Goal: Task Accomplishment & Management: Complete application form

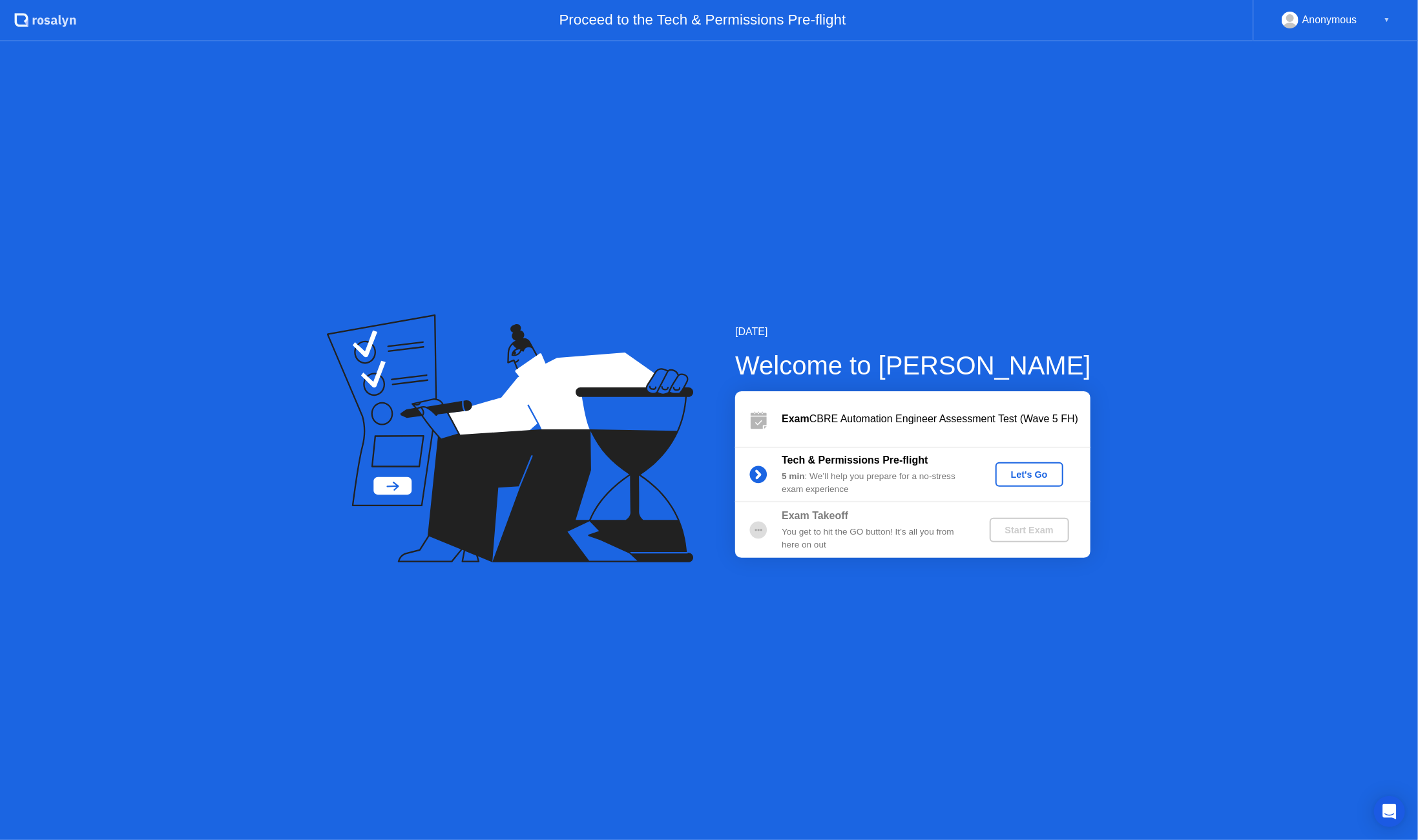
click at [1027, 479] on div "Let's Go" at bounding box center [1029, 475] width 57 height 10
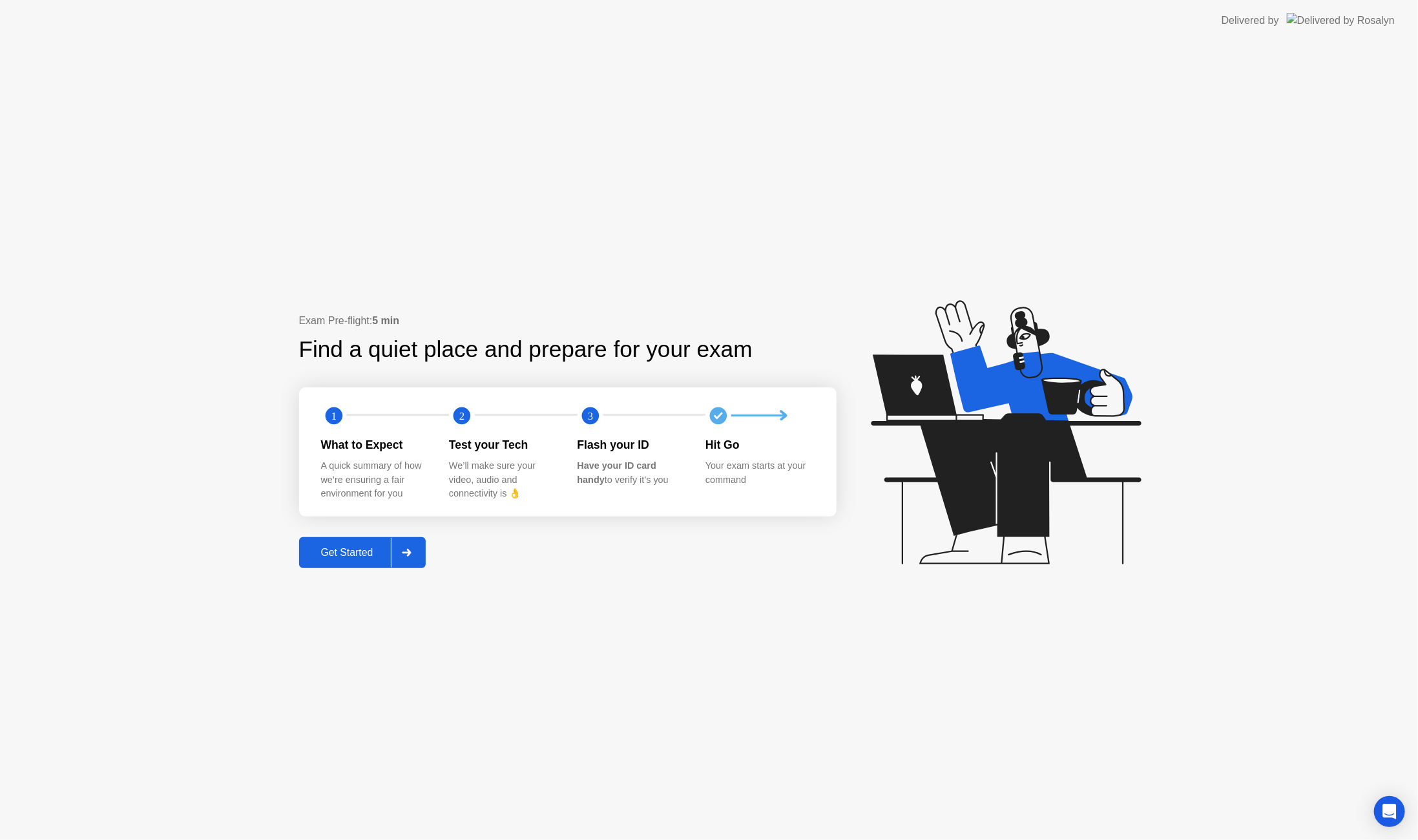
click at [366, 553] on div "Get Started" at bounding box center [347, 553] width 89 height 12
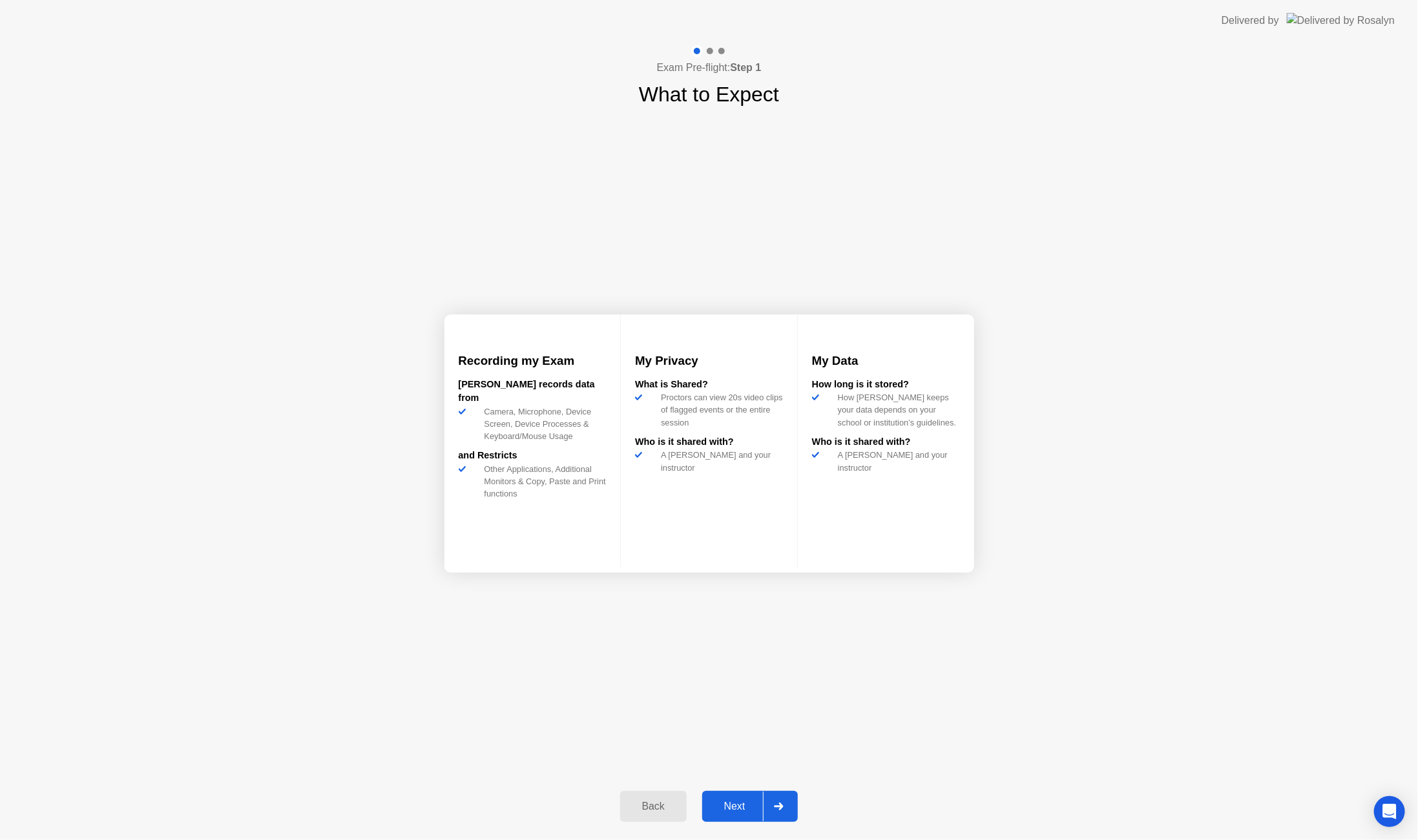
click at [746, 809] on div "Next" at bounding box center [735, 807] width 57 height 12
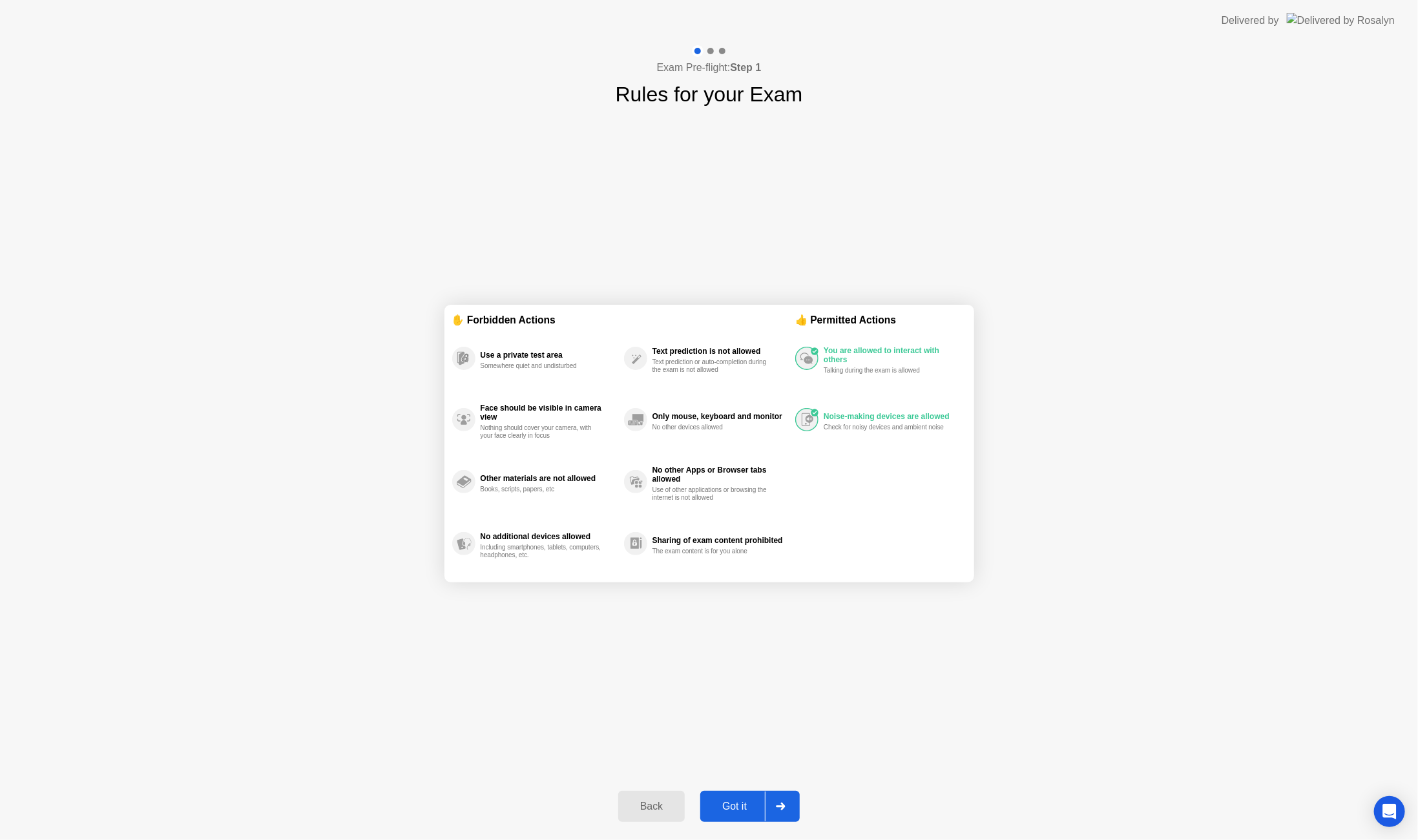
click at [740, 808] on div "Got it" at bounding box center [734, 807] width 61 height 12
select select "**********"
select select "*******"
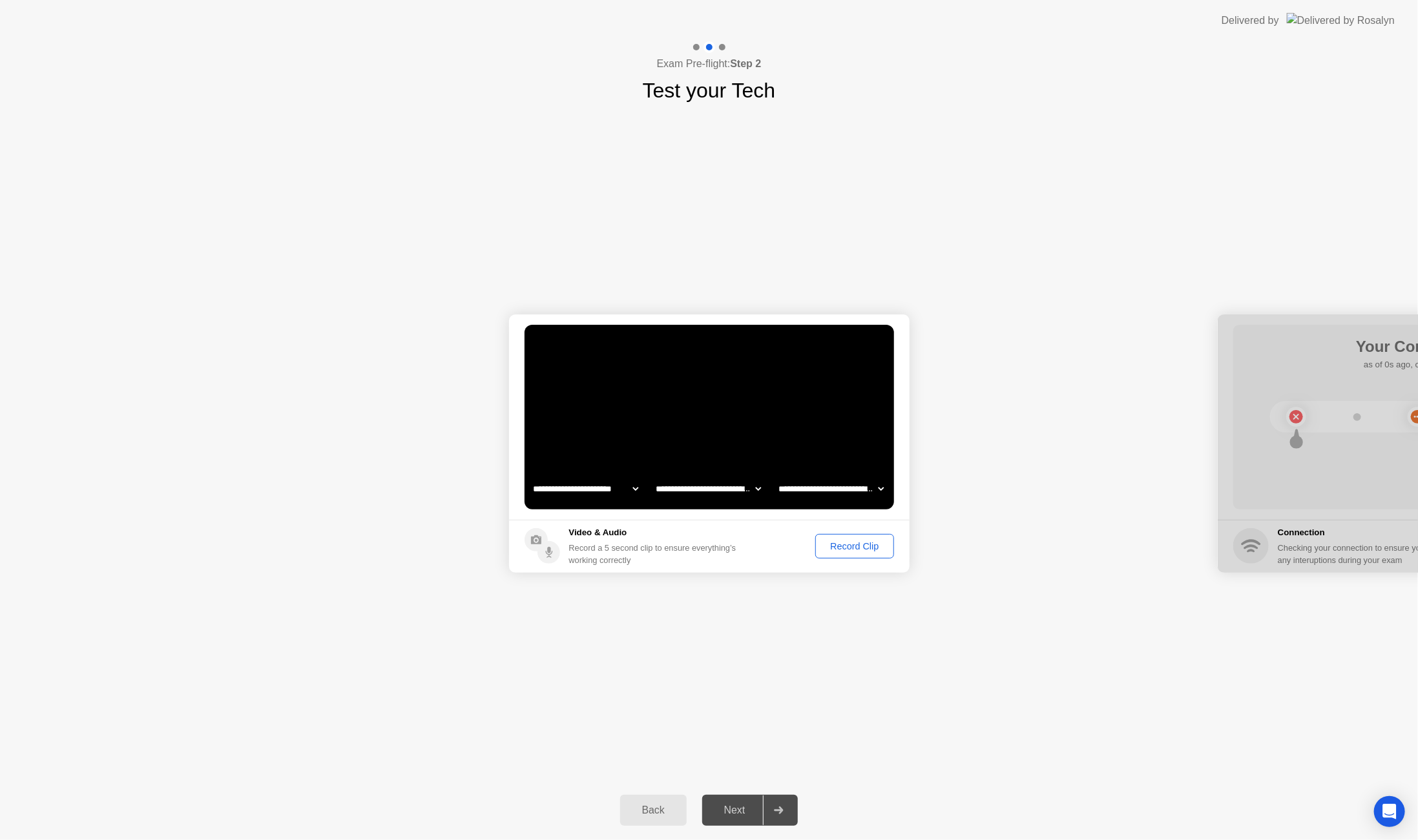
click at [859, 548] on div "Record Clip" at bounding box center [855, 547] width 69 height 10
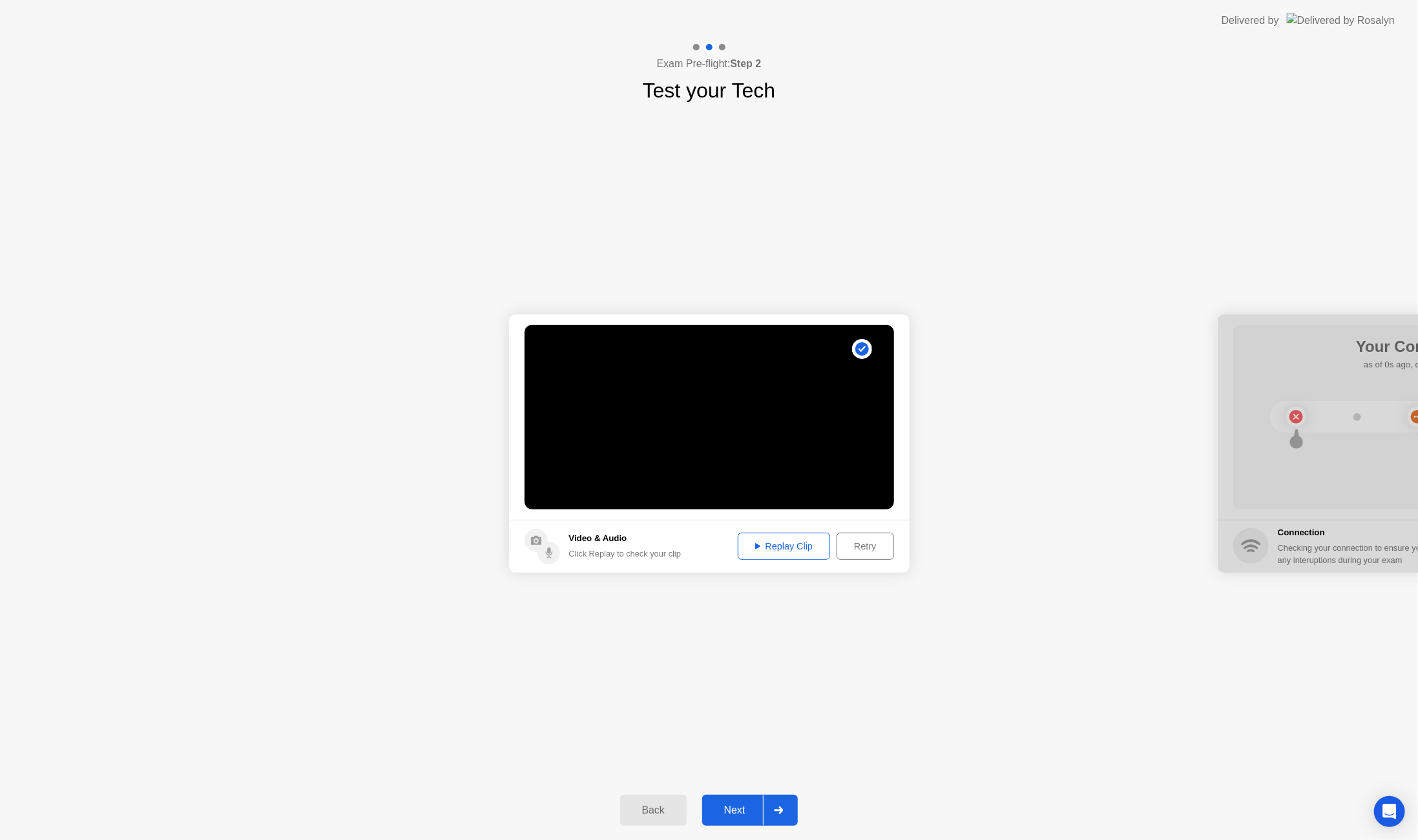
drag, startPoint x: 1263, startPoint y: 473, endPoint x: 1062, endPoint y: 507, distance: 203.9
click at [739, 820] on button "Next" at bounding box center [750, 811] width 96 height 31
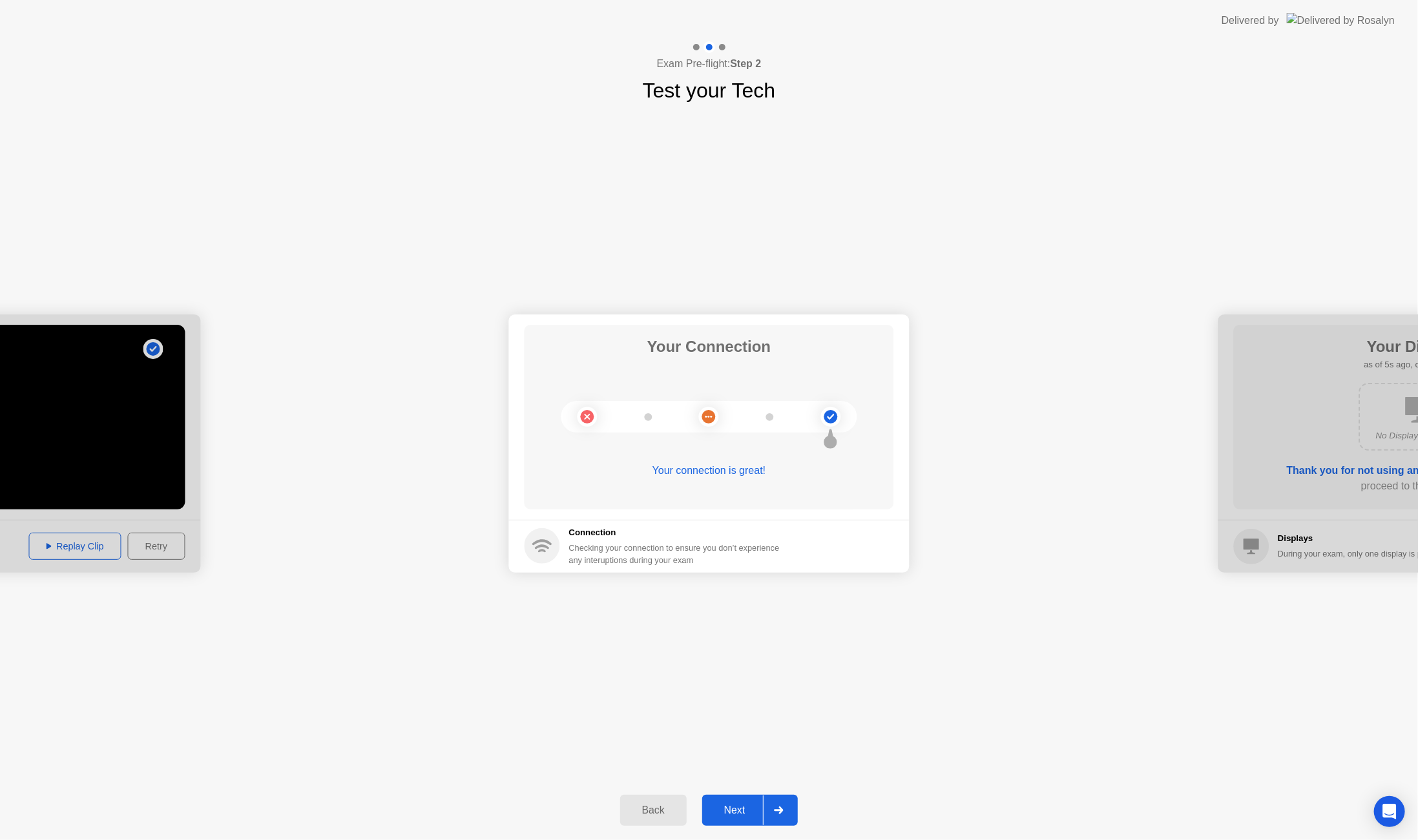
click at [740, 805] on div "Next" at bounding box center [735, 811] width 57 height 12
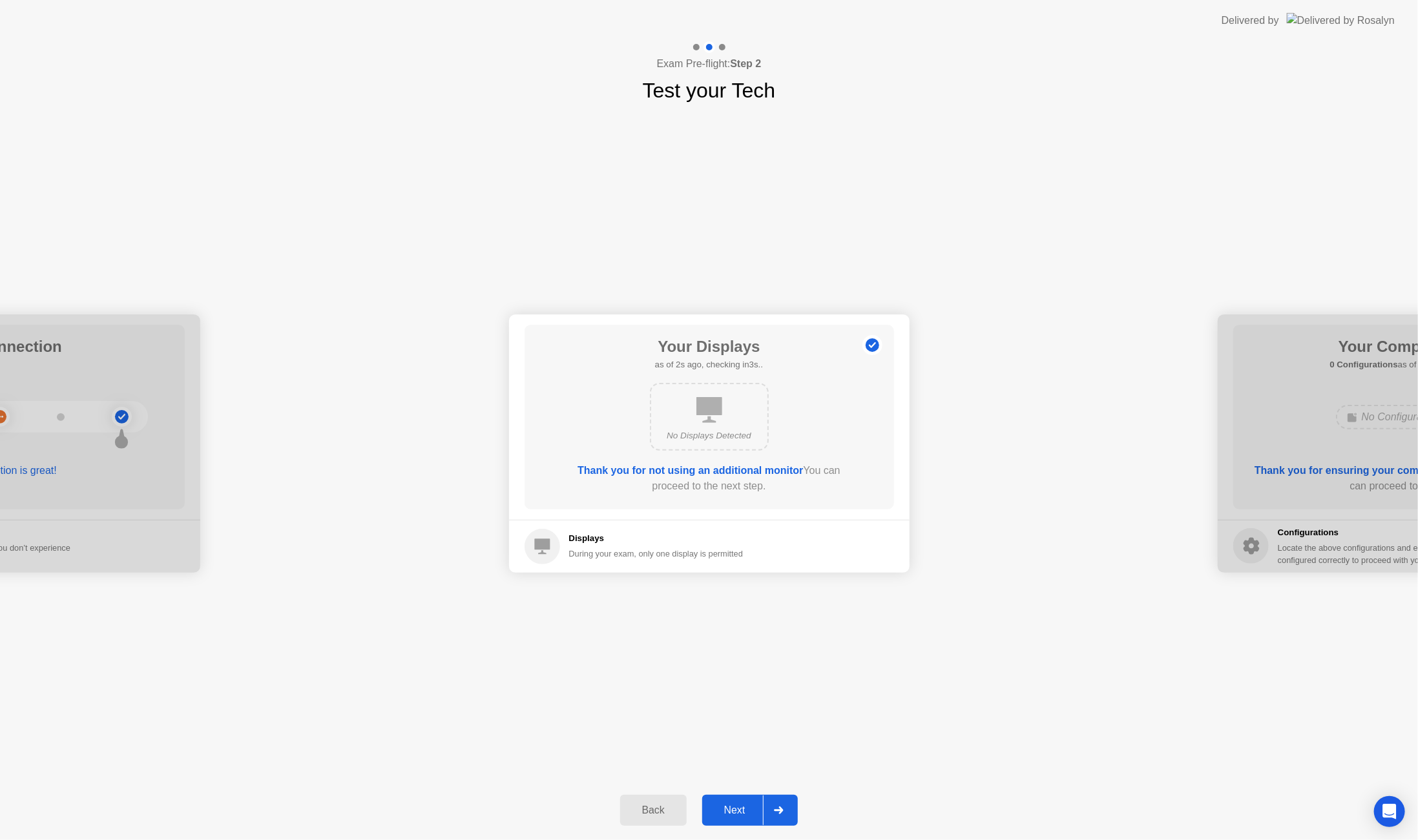
click at [738, 805] on div "Next" at bounding box center [735, 811] width 57 height 12
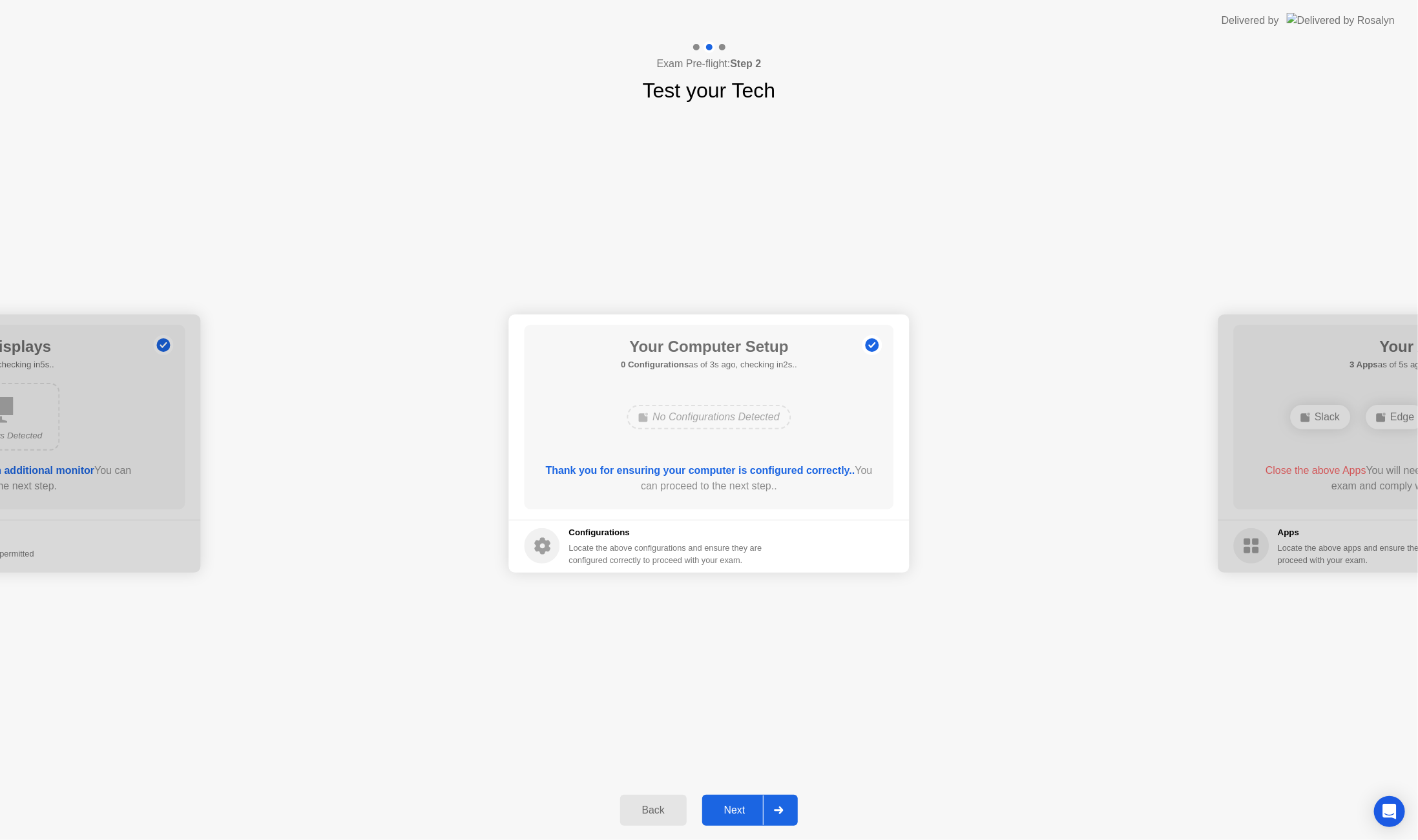
click at [735, 807] on div "Next" at bounding box center [735, 811] width 57 height 12
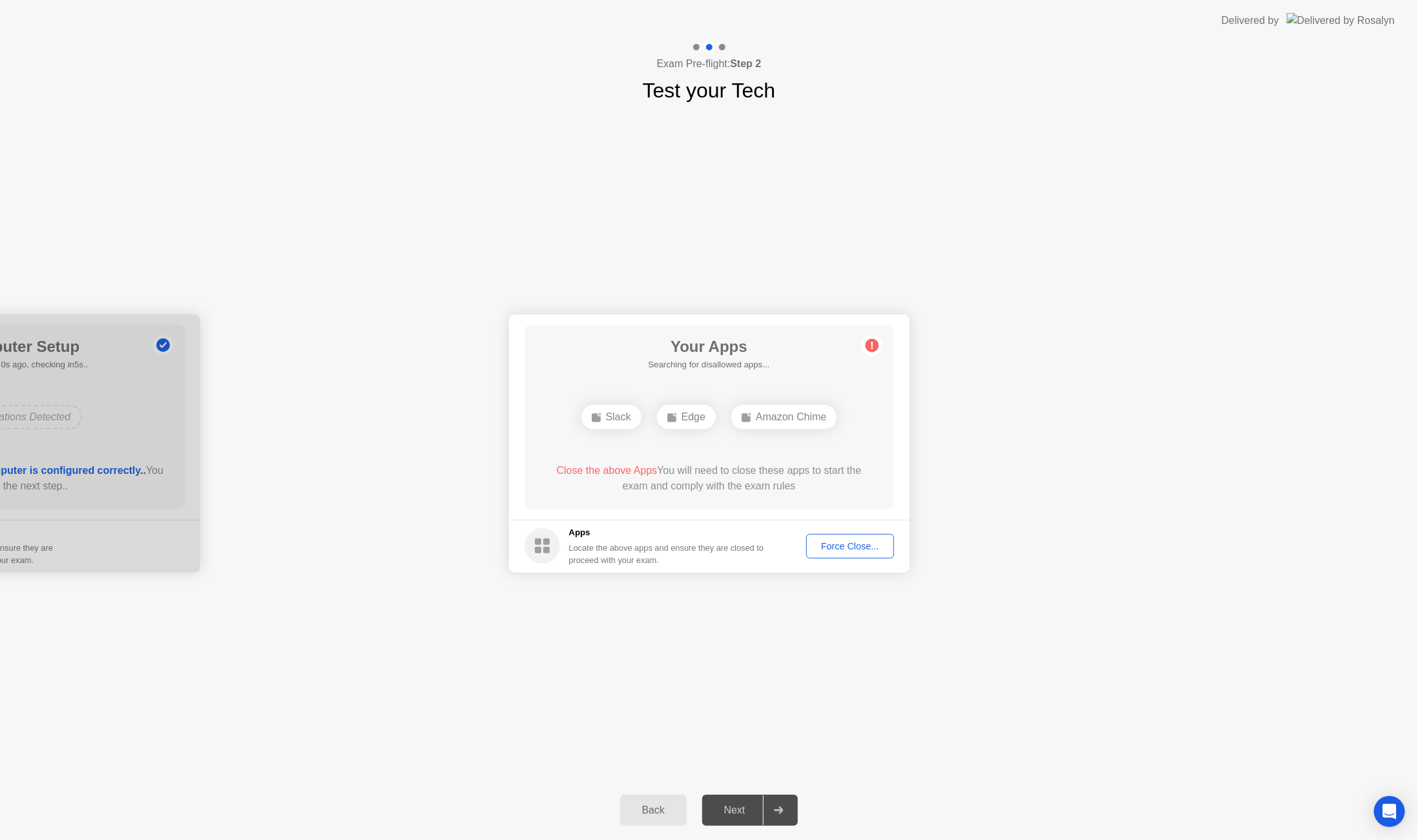
click at [833, 549] on div "Force Close..." at bounding box center [850, 547] width 79 height 10
click at [808, 539] on button "Force Close..." at bounding box center [850, 547] width 88 height 25
click at [831, 546] on div "Force Close..." at bounding box center [850, 547] width 79 height 10
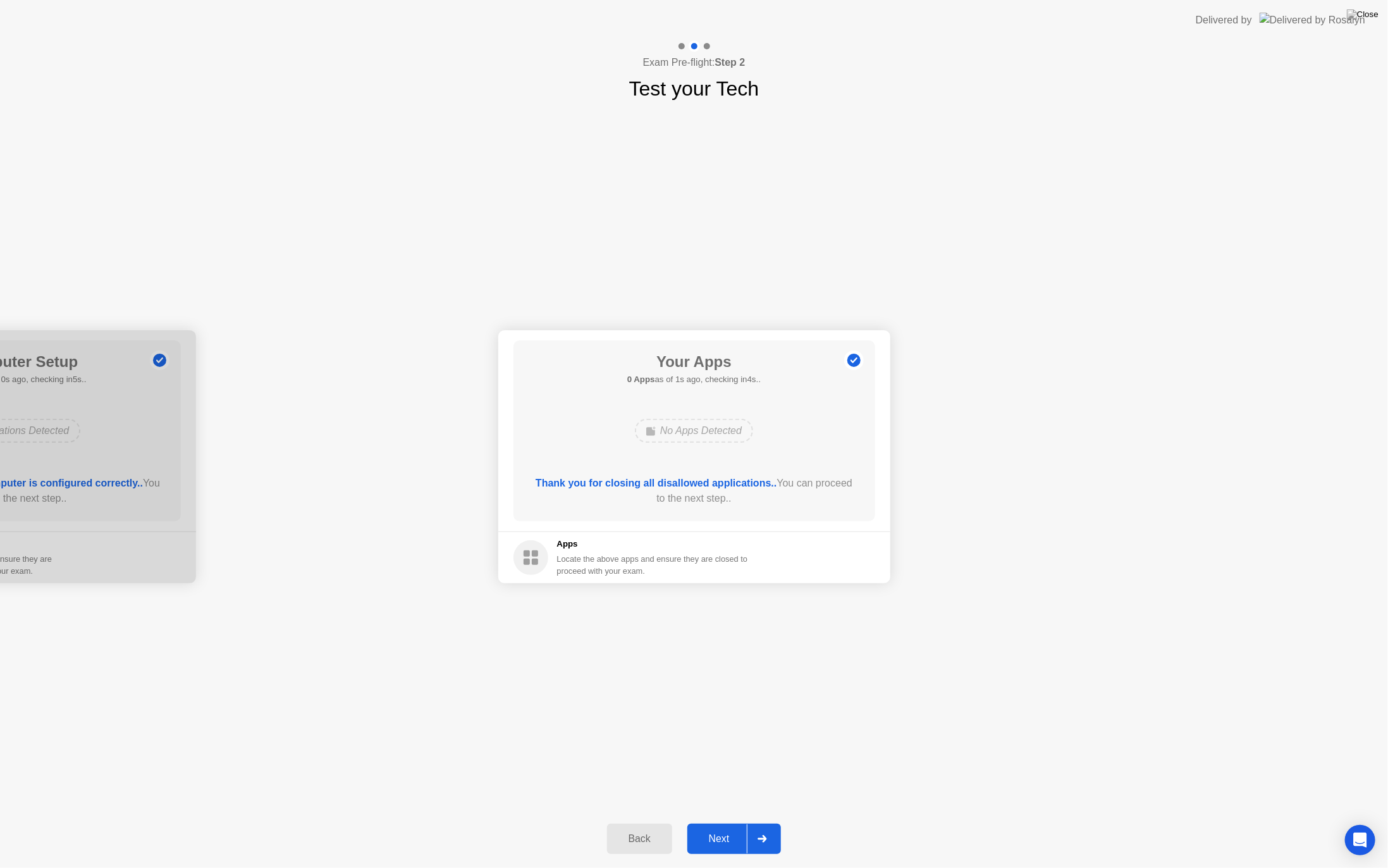
click at [728, 822] on div "Next" at bounding box center [719, 839] width 56 height 11
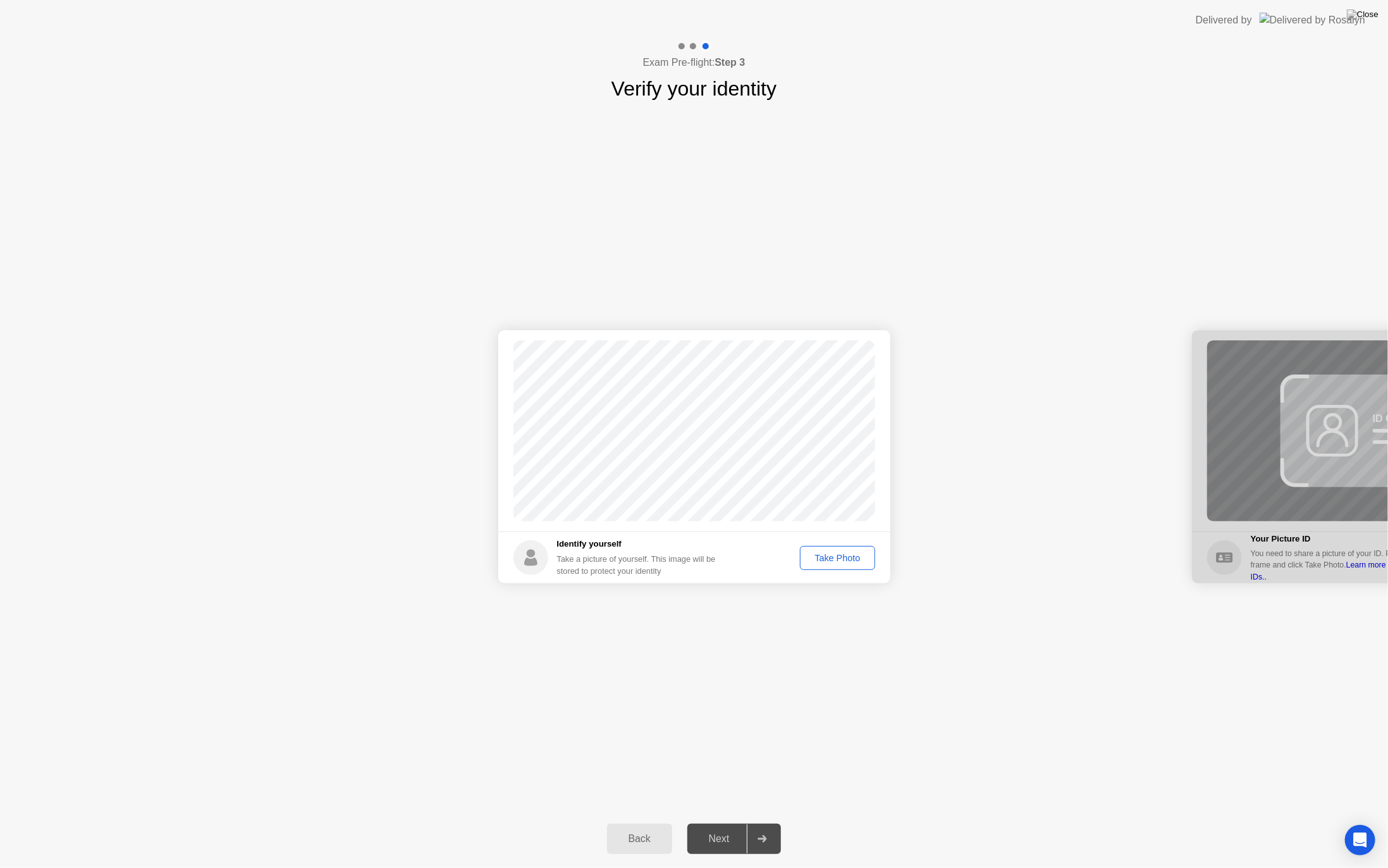
click at [838, 556] on div "Take Photo" at bounding box center [837, 558] width 66 height 10
click at [725, 822] on div "Next" at bounding box center [719, 839] width 56 height 11
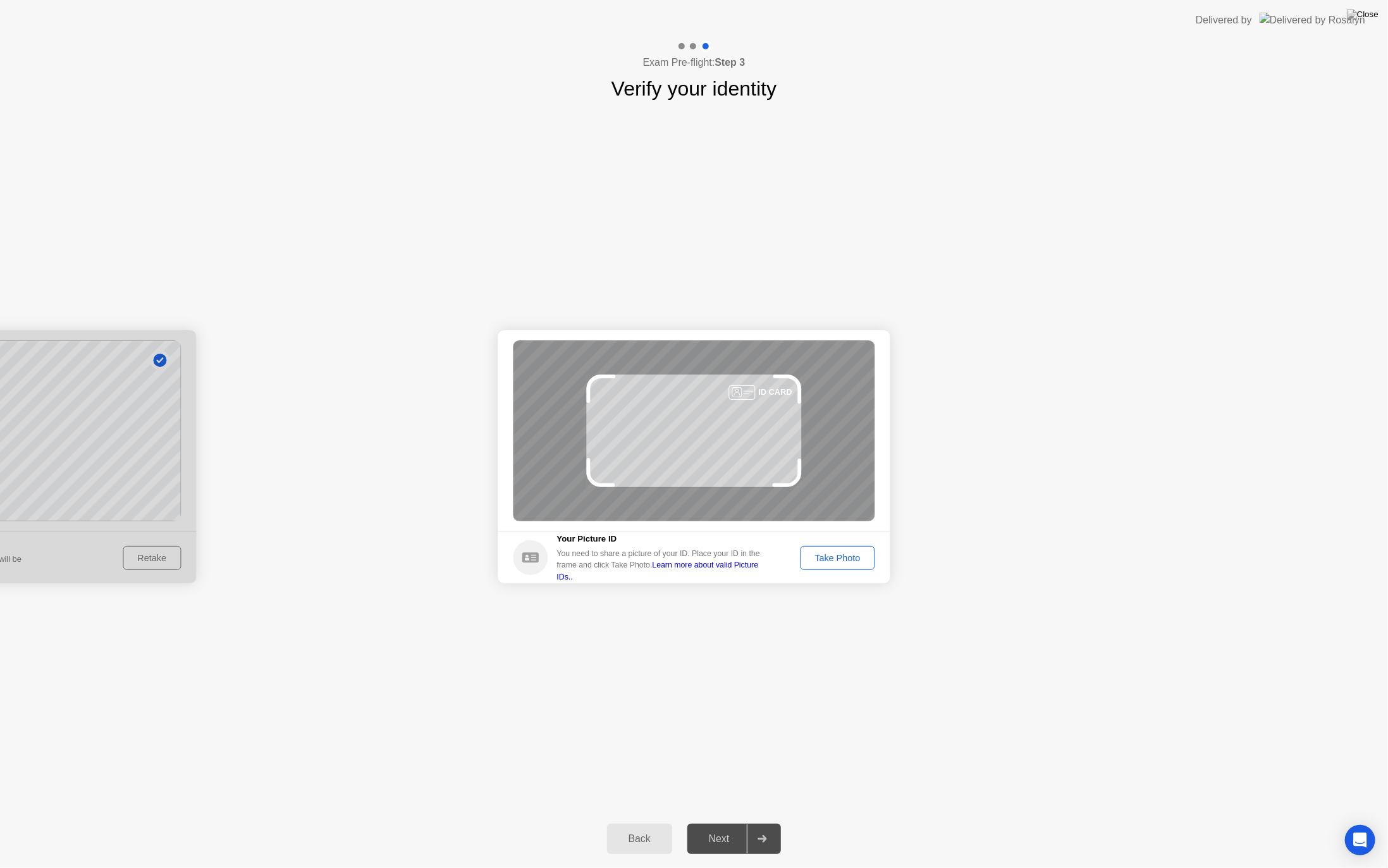
click at [816, 557] on div "Take Photo" at bounding box center [837, 558] width 66 height 10
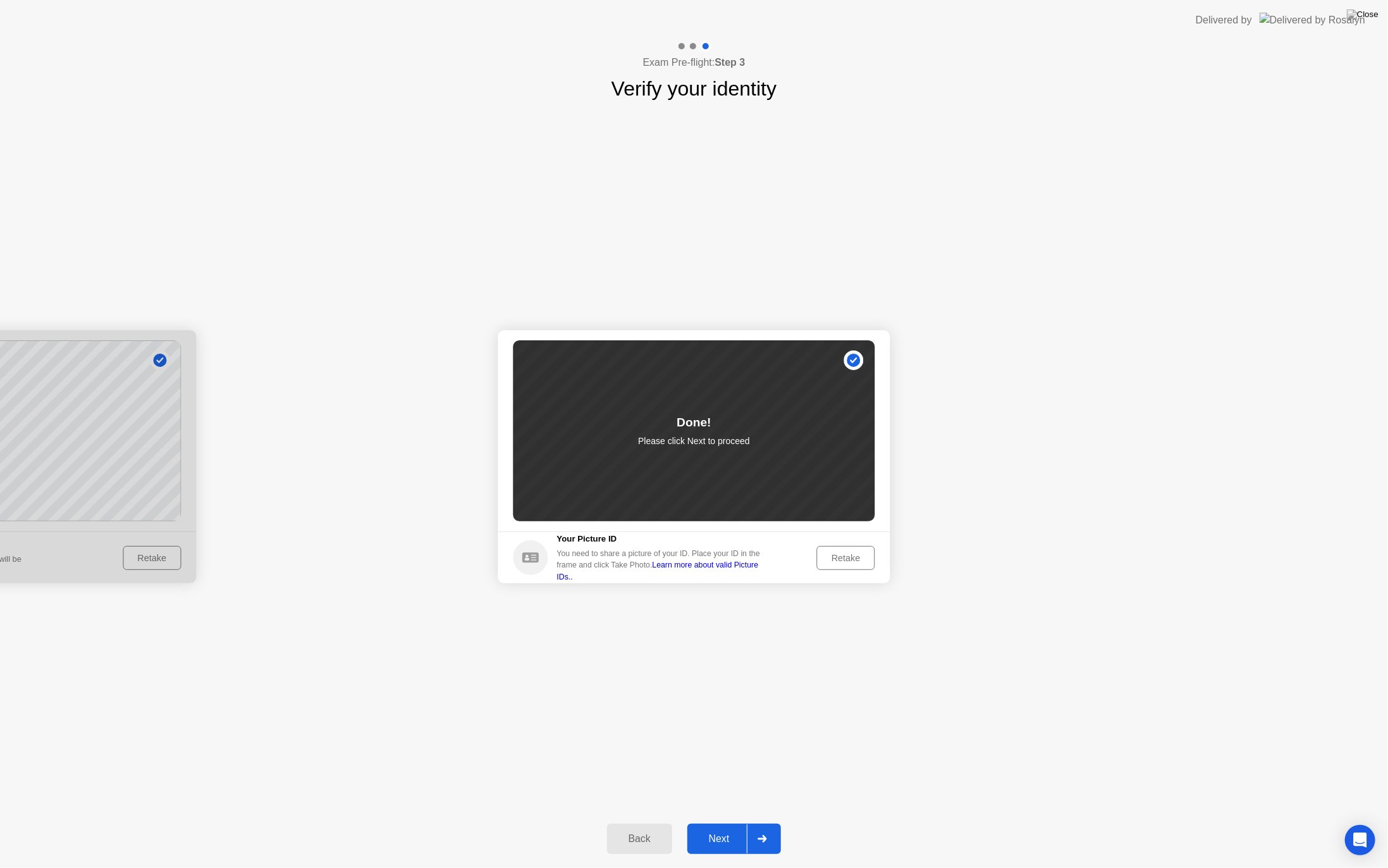
click at [720, 822] on div "Next" at bounding box center [719, 839] width 56 height 11
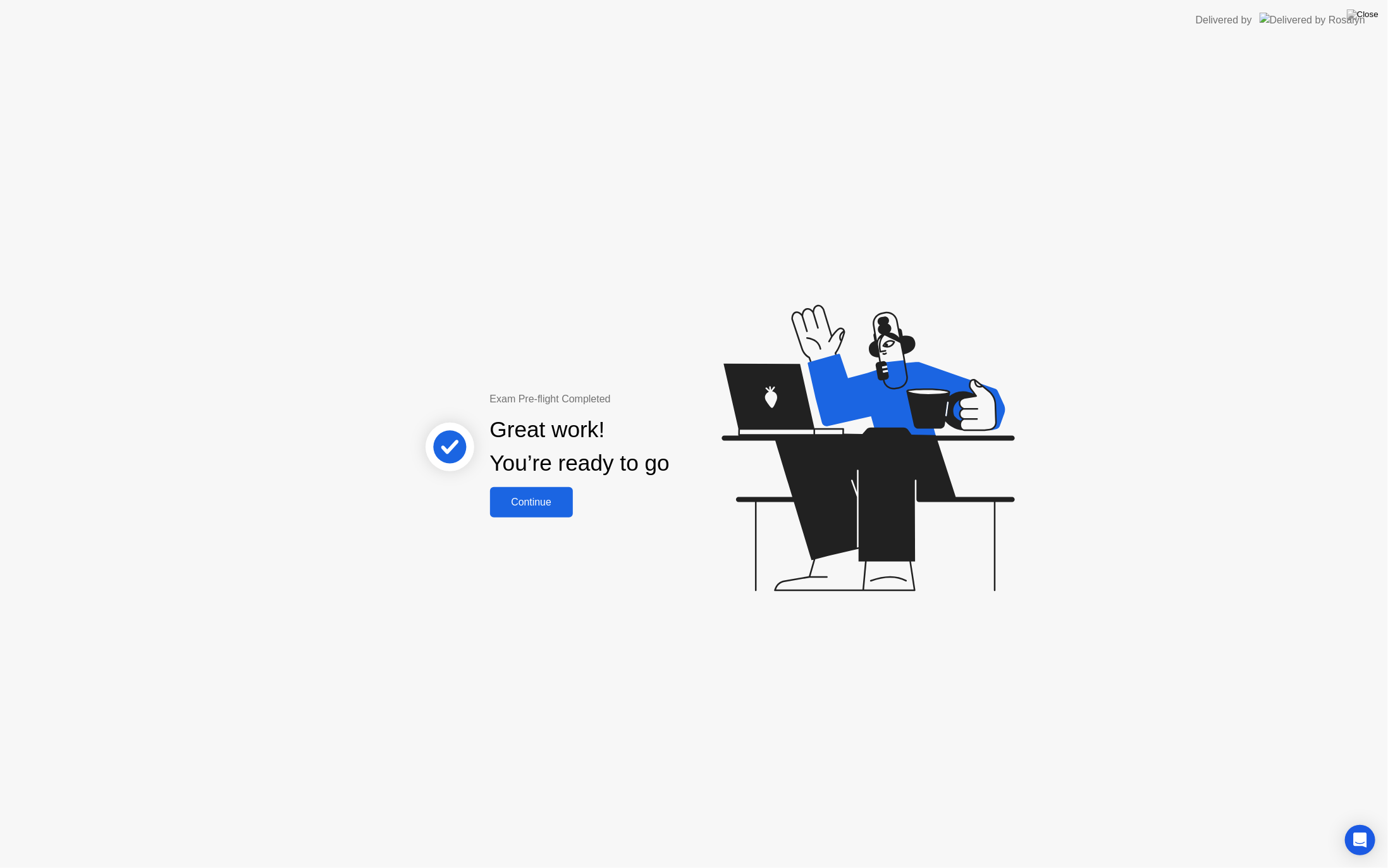
click at [539, 504] on div "Continue" at bounding box center [532, 502] width 75 height 11
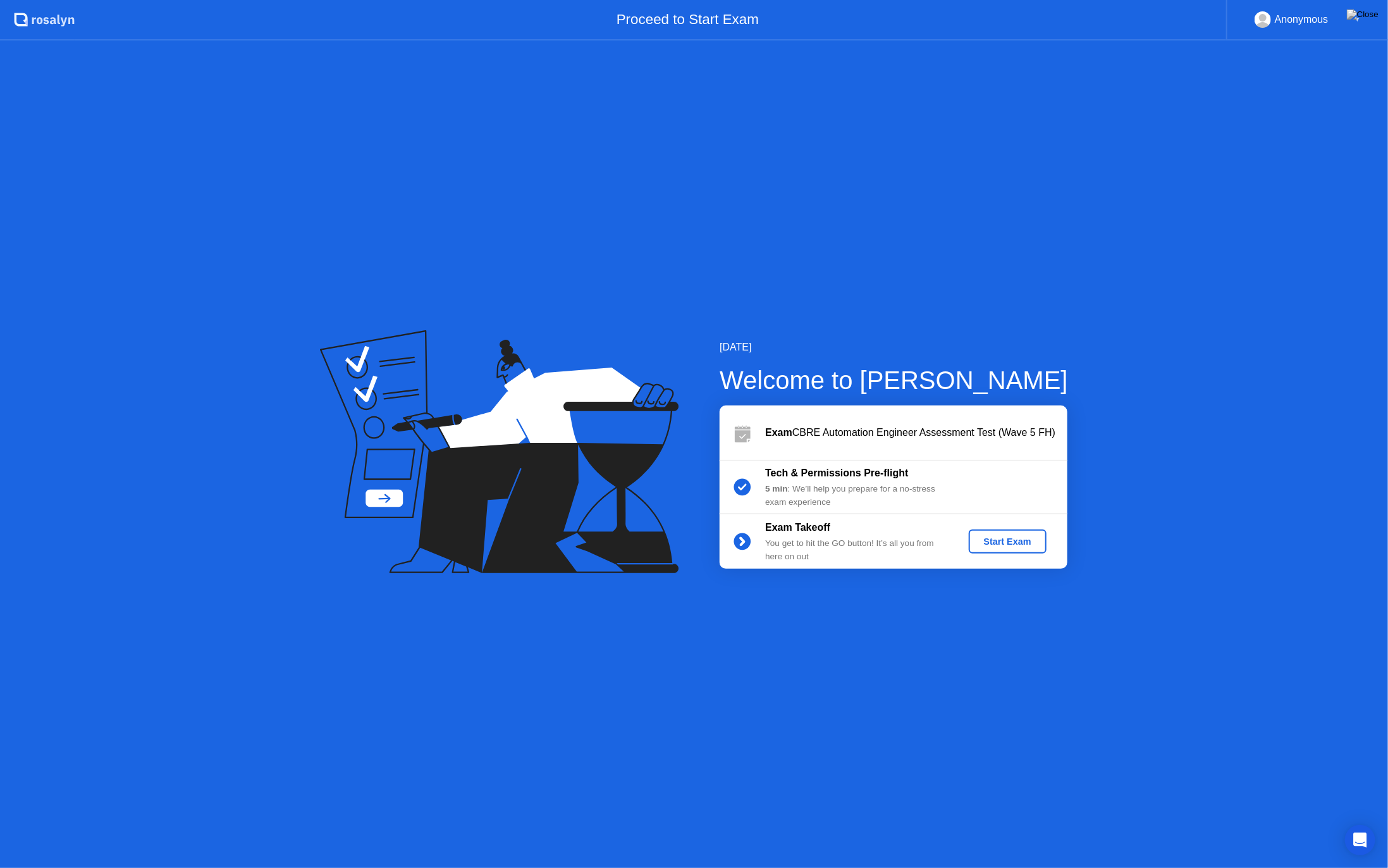
click at [1018, 539] on div "Start Exam" at bounding box center [1008, 541] width 68 height 10
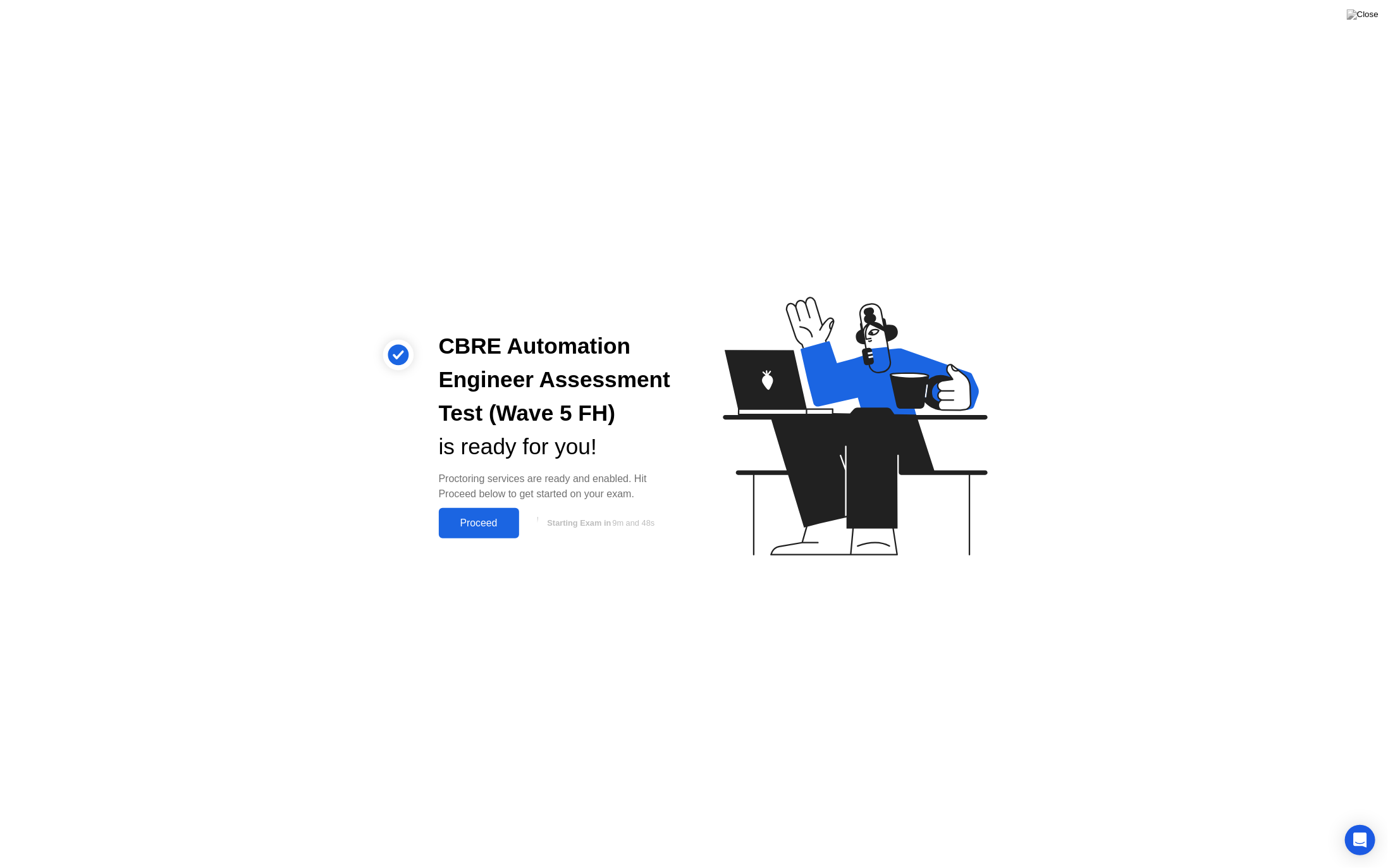
click at [474, 523] on div "Proceed" at bounding box center [479, 523] width 73 height 11
